Goal: Task Accomplishment & Management: Use online tool/utility

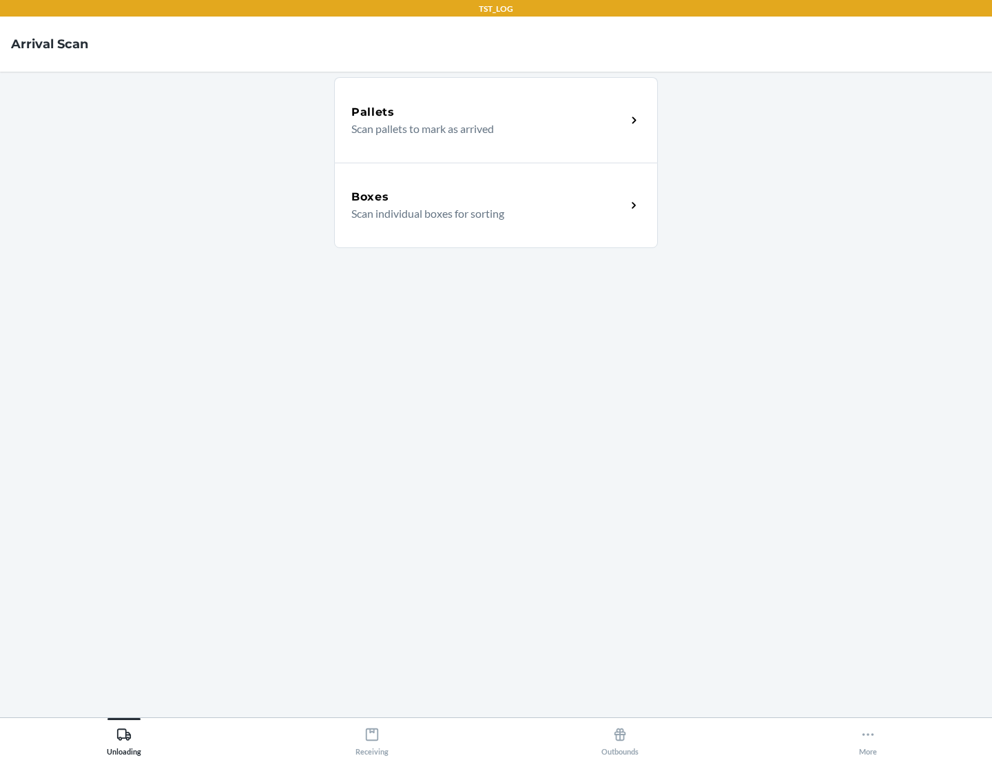
click at [489, 197] on div "Boxes" at bounding box center [488, 197] width 275 height 17
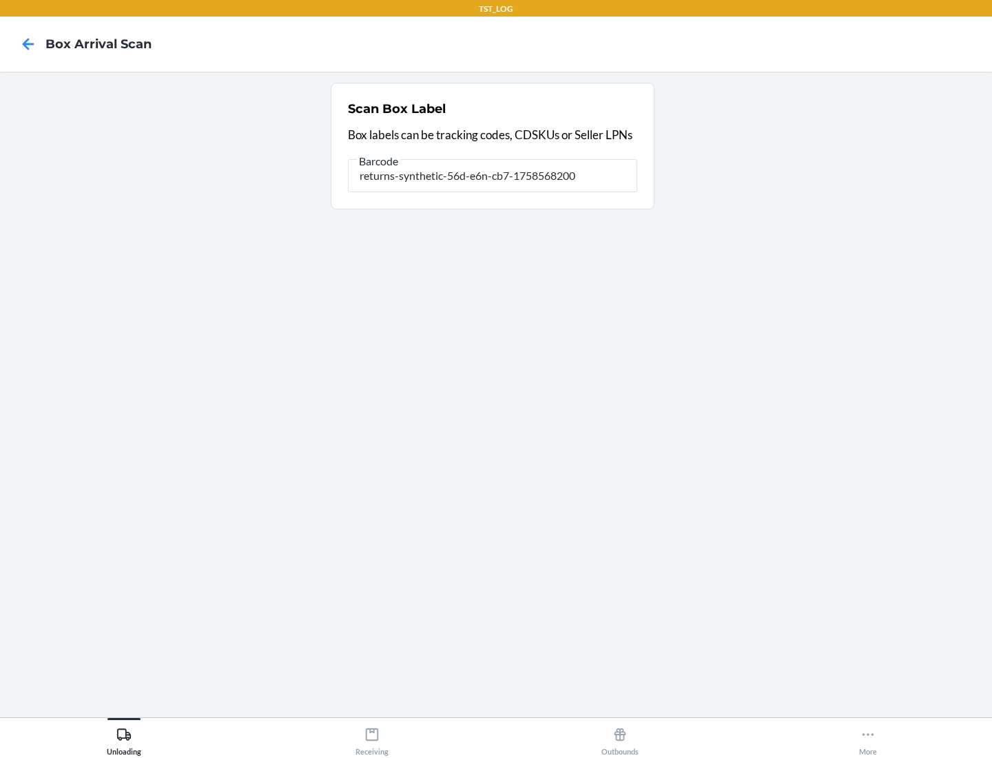
type input "returns-synthetic-56d-e6n-cb7-1758568200"
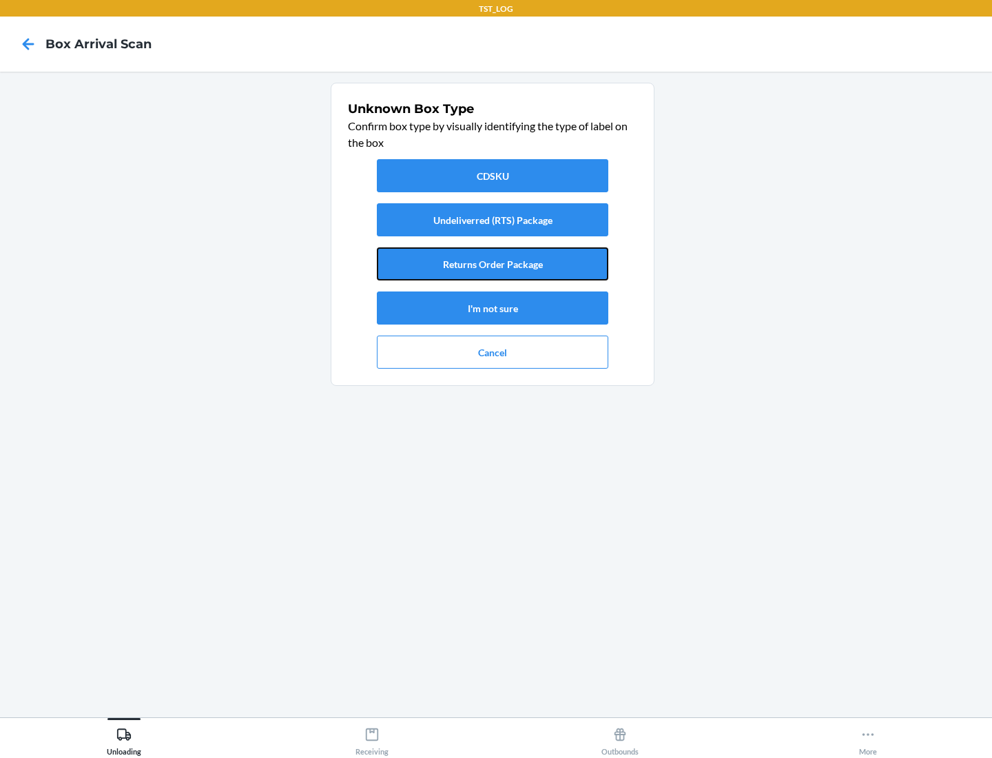
click at [493, 264] on button "Returns Order Package" at bounding box center [493, 263] width 232 height 33
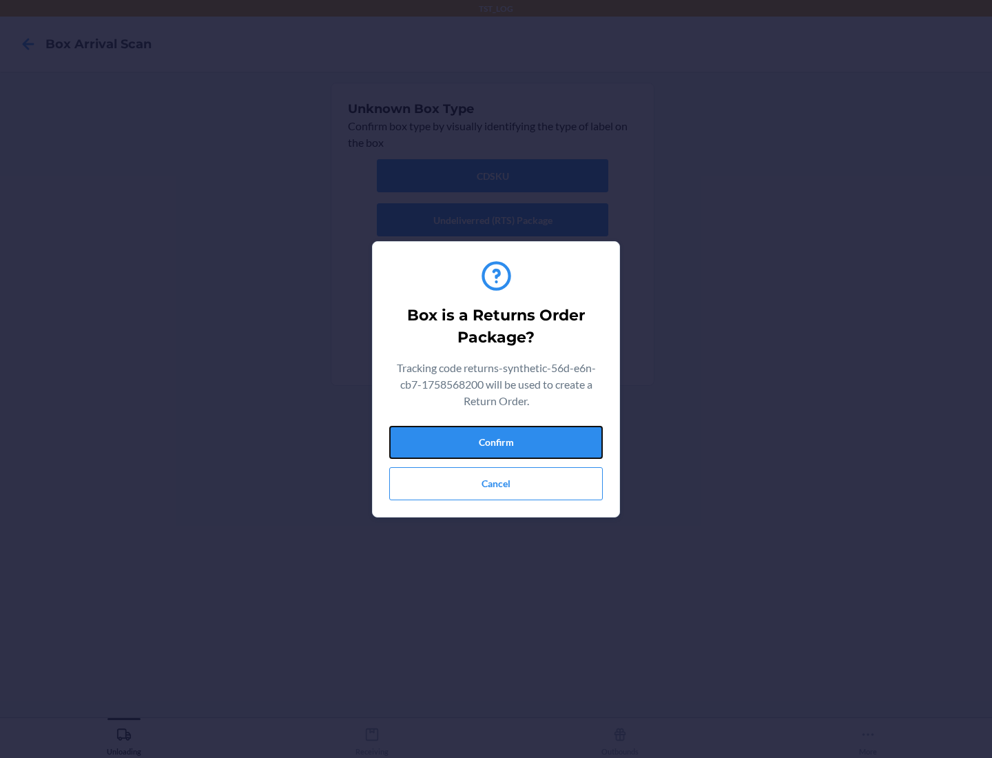
click at [496, 442] on button "Confirm" at bounding box center [496, 442] width 214 height 33
